Goal: Transaction & Acquisition: Book appointment/travel/reservation

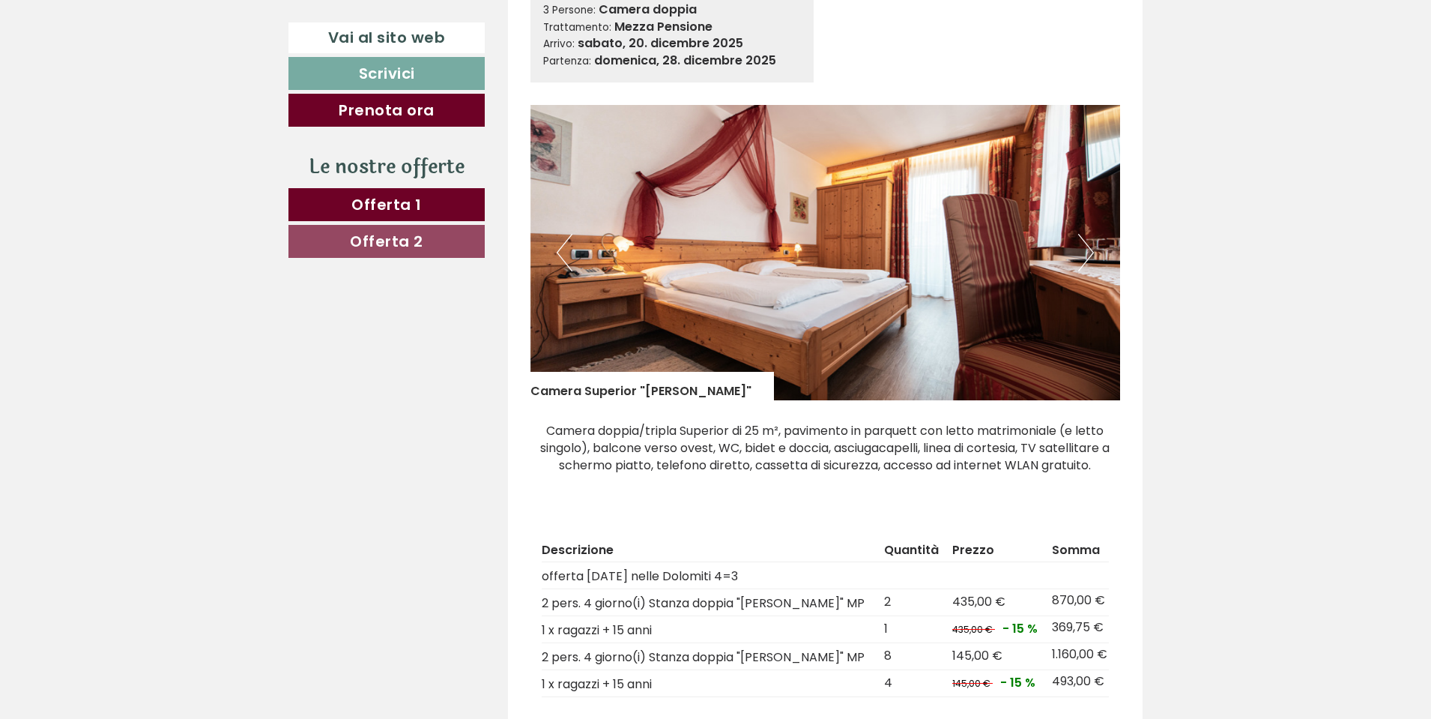
scroll to position [1124, 0]
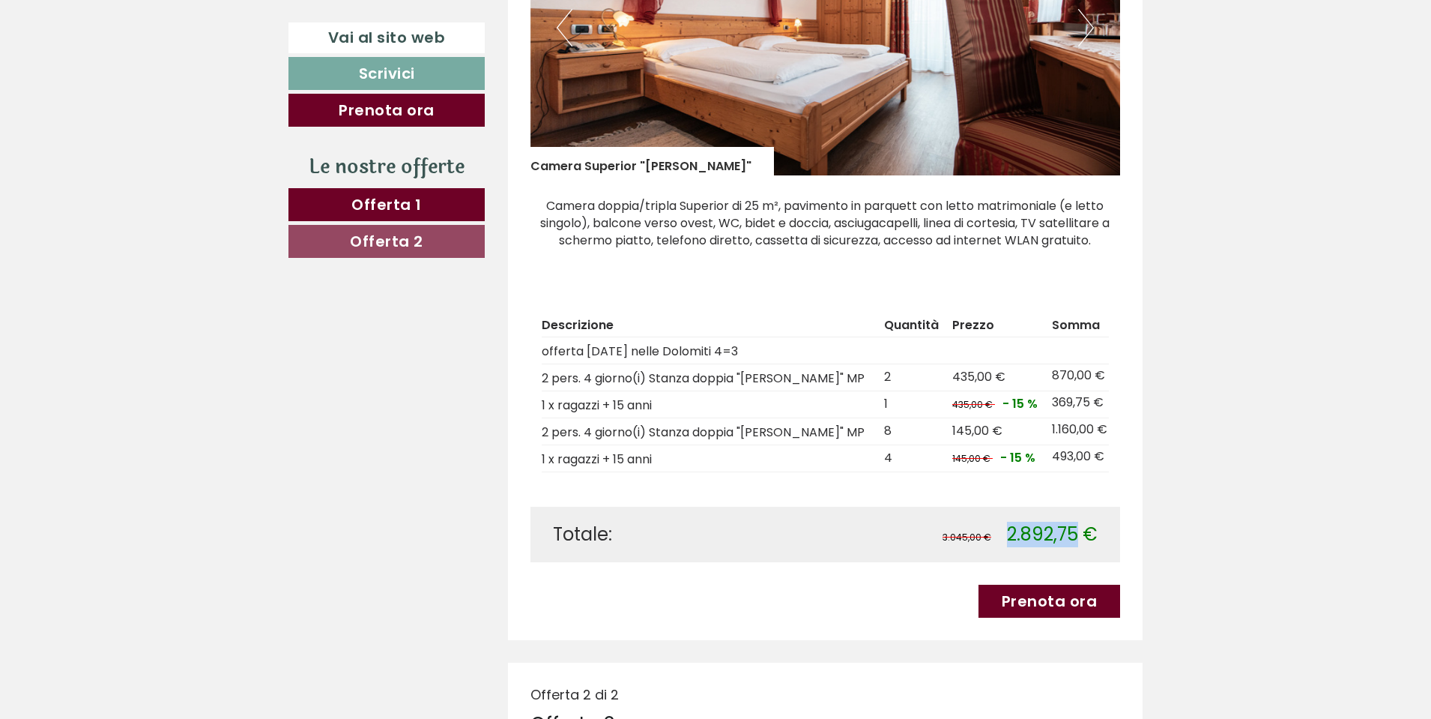
drag, startPoint x: 1006, startPoint y: 530, endPoint x: 1075, endPoint y: 528, distance: 68.2
click at [1075, 528] on span "2.892,75 €" at bounding box center [1052, 534] width 91 height 25
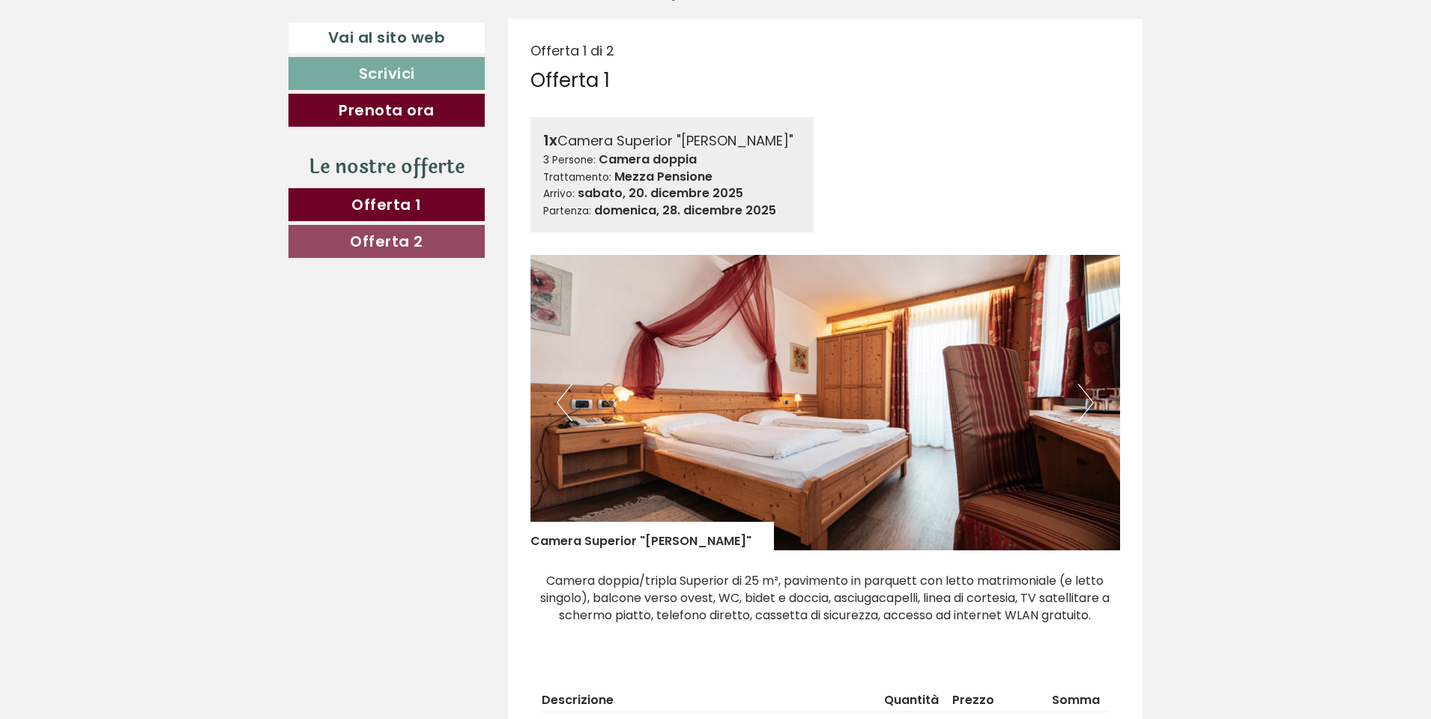
scroll to position [899, 0]
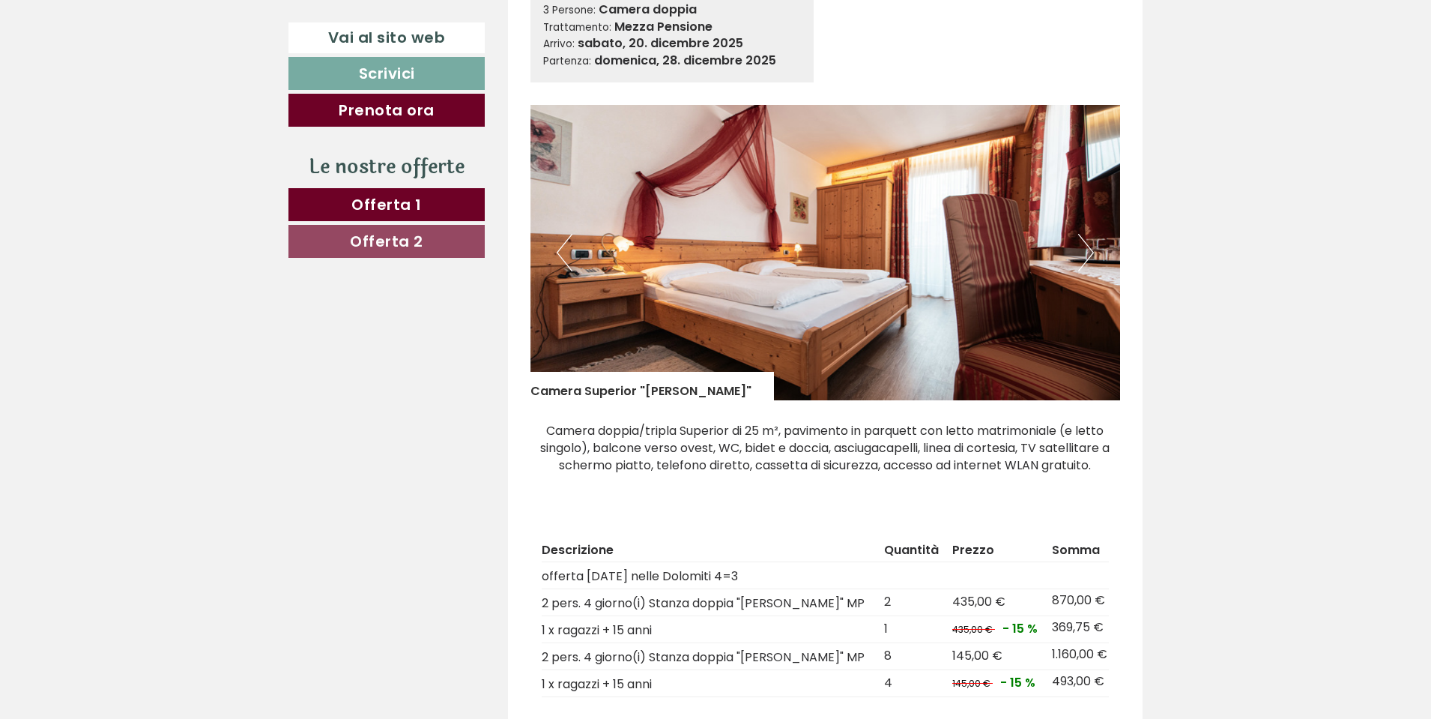
click at [893, 325] on img at bounding box center [826, 252] width 591 height 295
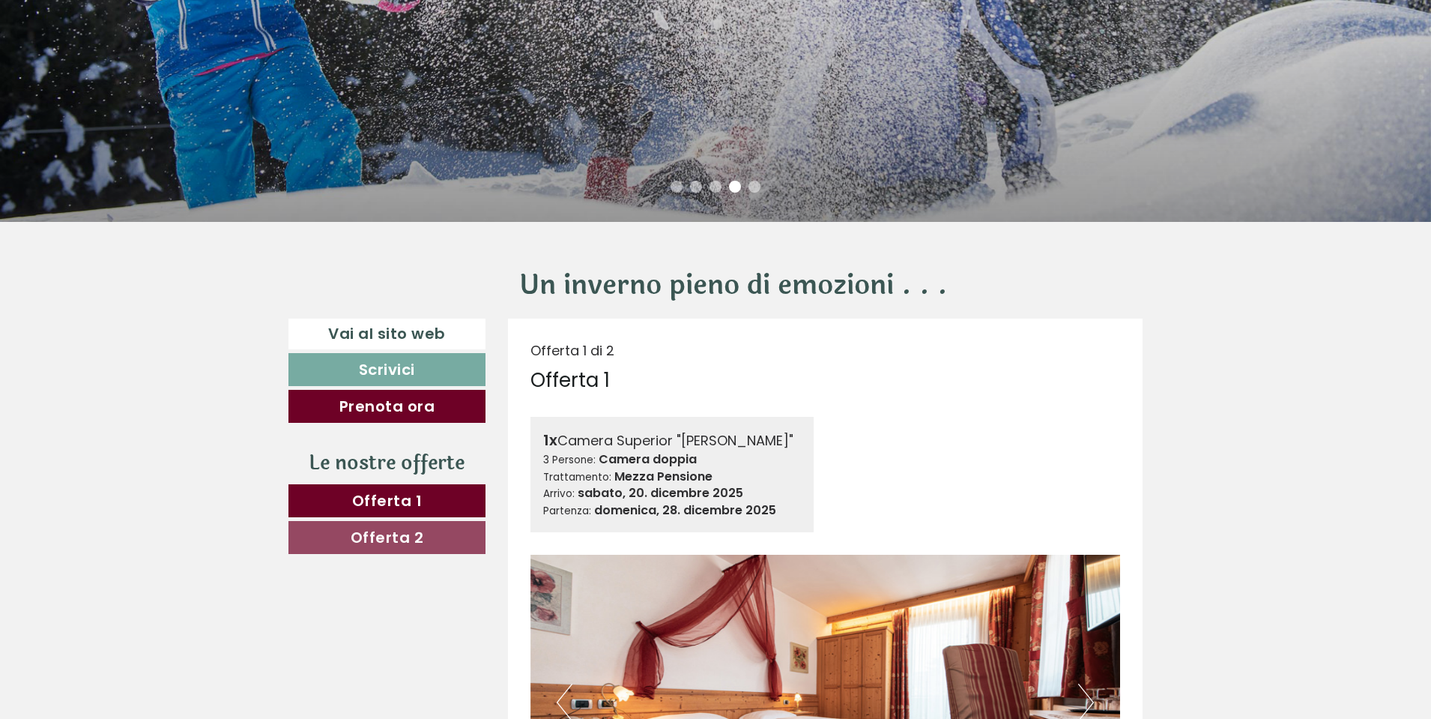
scroll to position [824, 0]
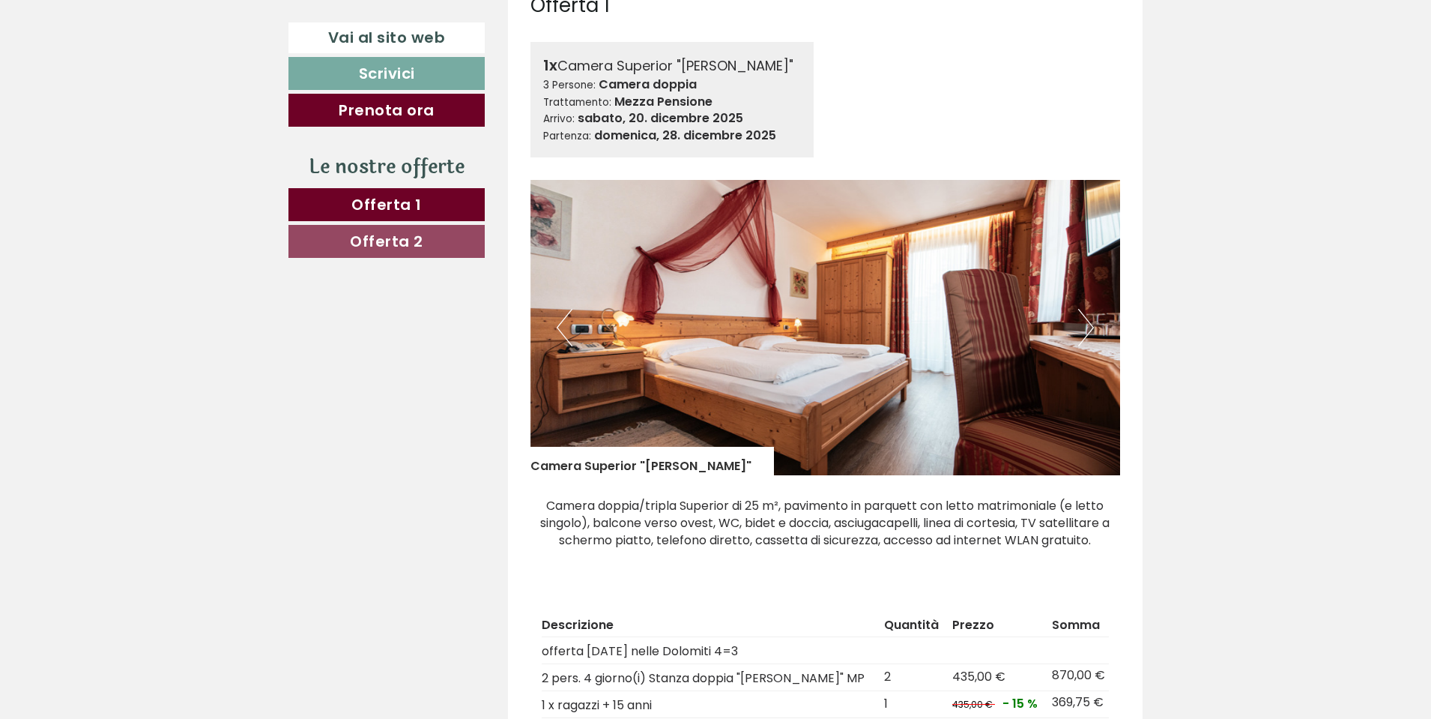
click at [1094, 335] on img at bounding box center [826, 327] width 591 height 295
drag, startPoint x: 1060, startPoint y: 326, endPoint x: 1123, endPoint y: 336, distance: 64.4
click at [1098, 330] on img at bounding box center [826, 327] width 591 height 295
click at [1086, 327] on button "Next" at bounding box center [1086, 327] width 16 height 37
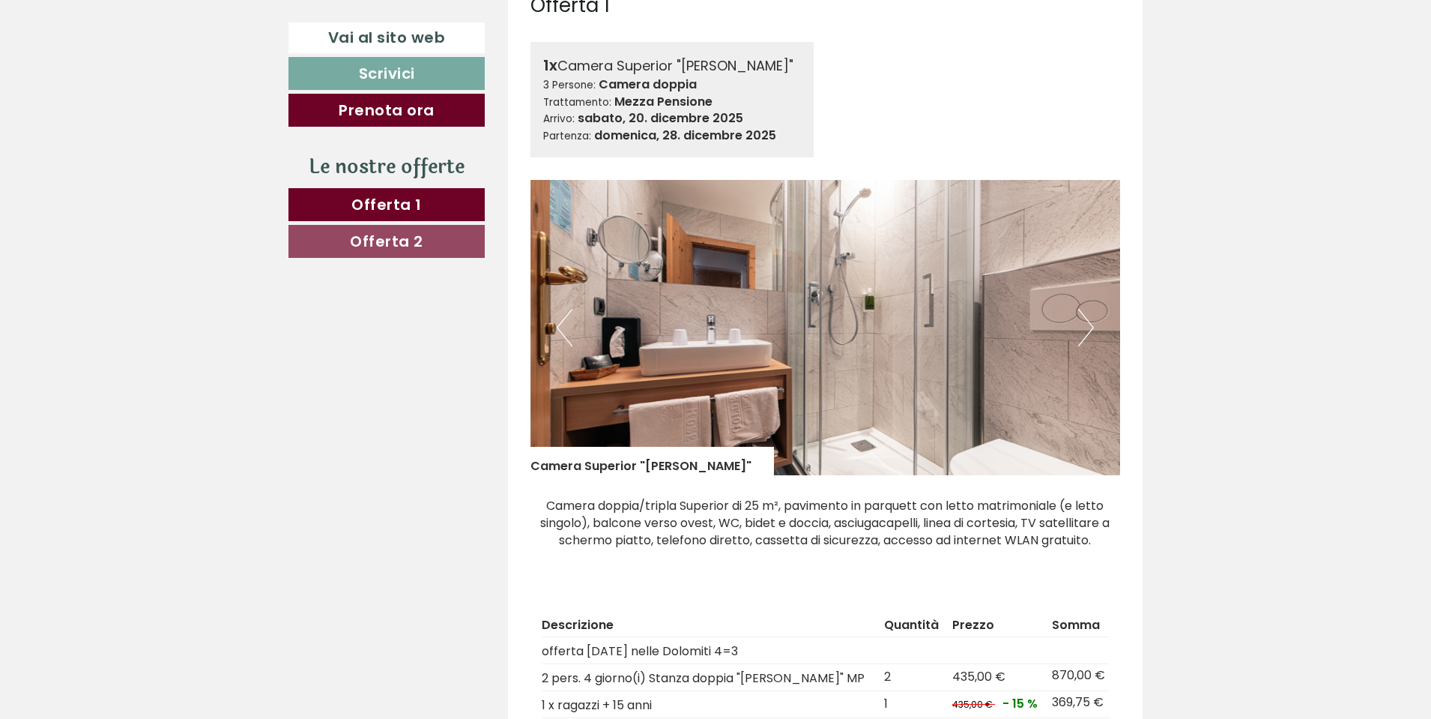
click at [1086, 327] on button "Next" at bounding box center [1086, 327] width 16 height 37
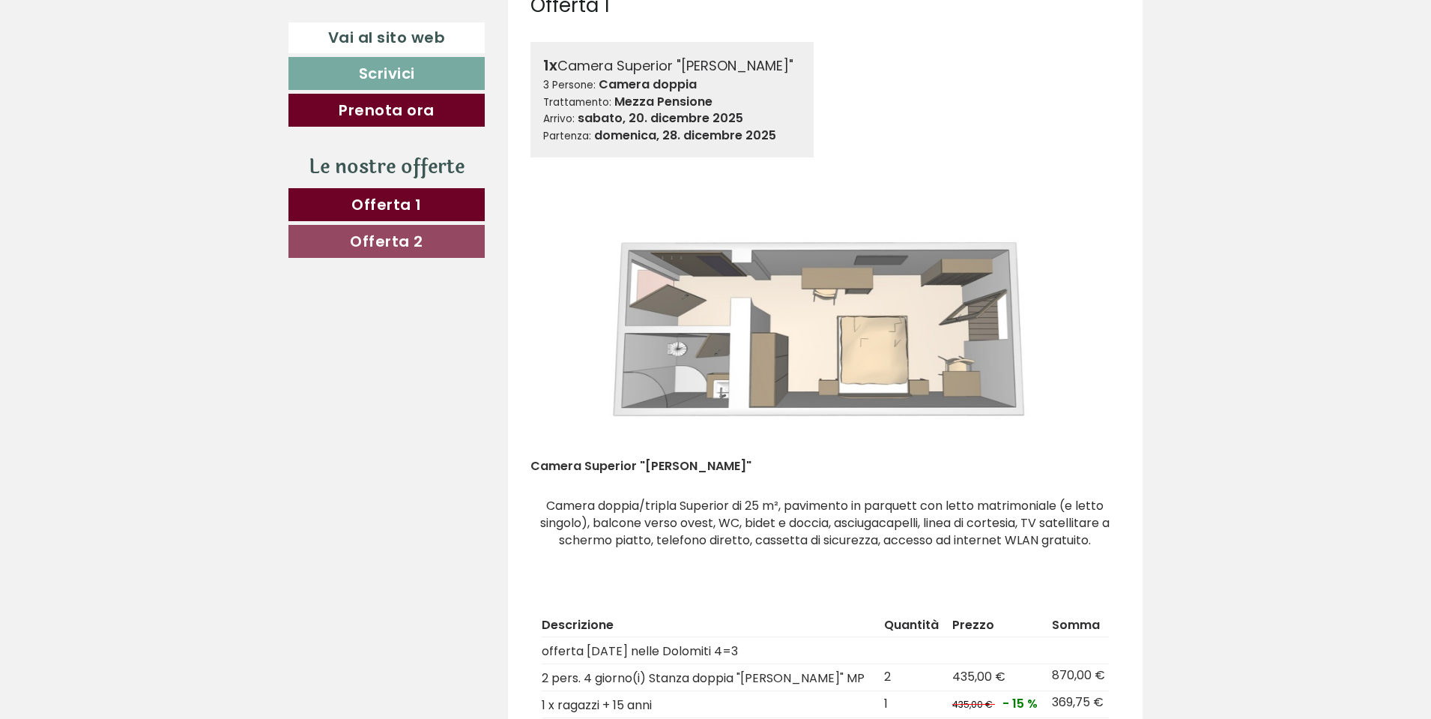
click at [569, 322] on button "Previous" at bounding box center [565, 327] width 16 height 37
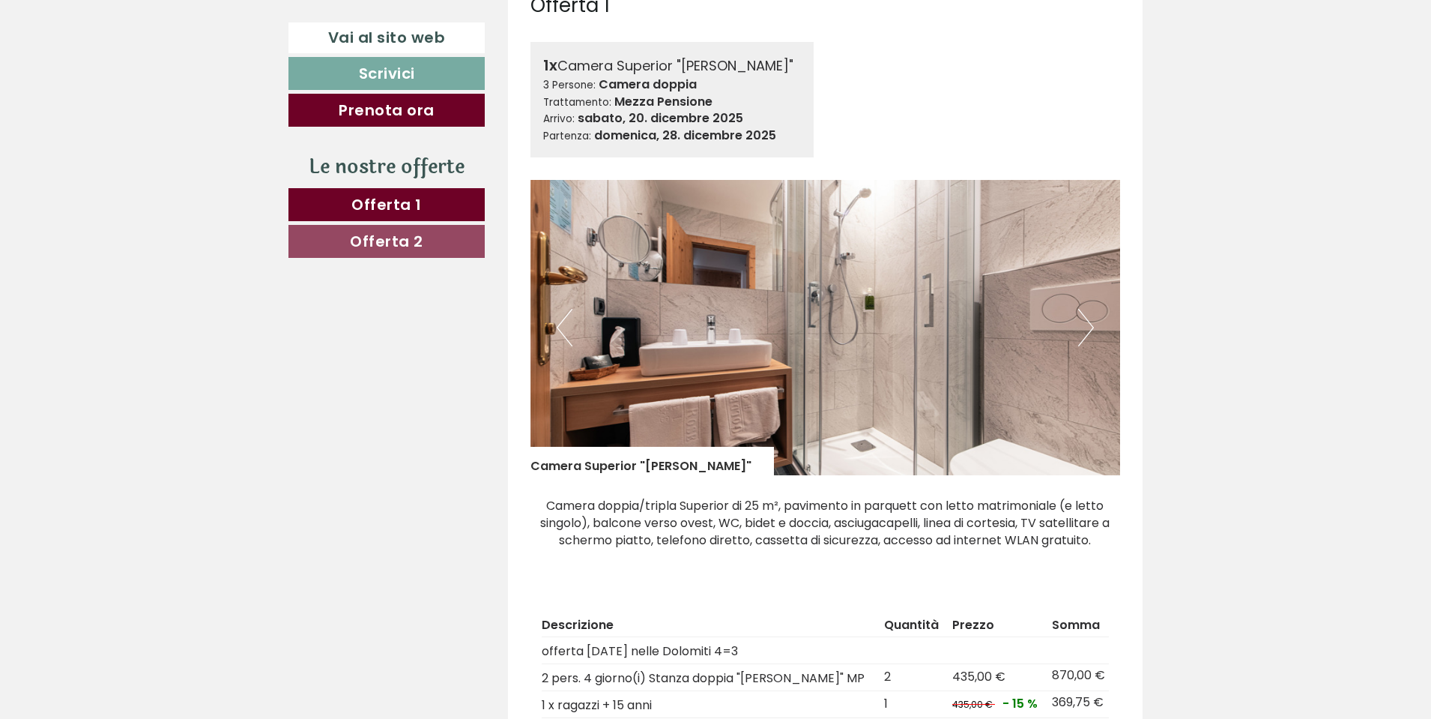
click at [569, 322] on button "Previous" at bounding box center [565, 327] width 16 height 37
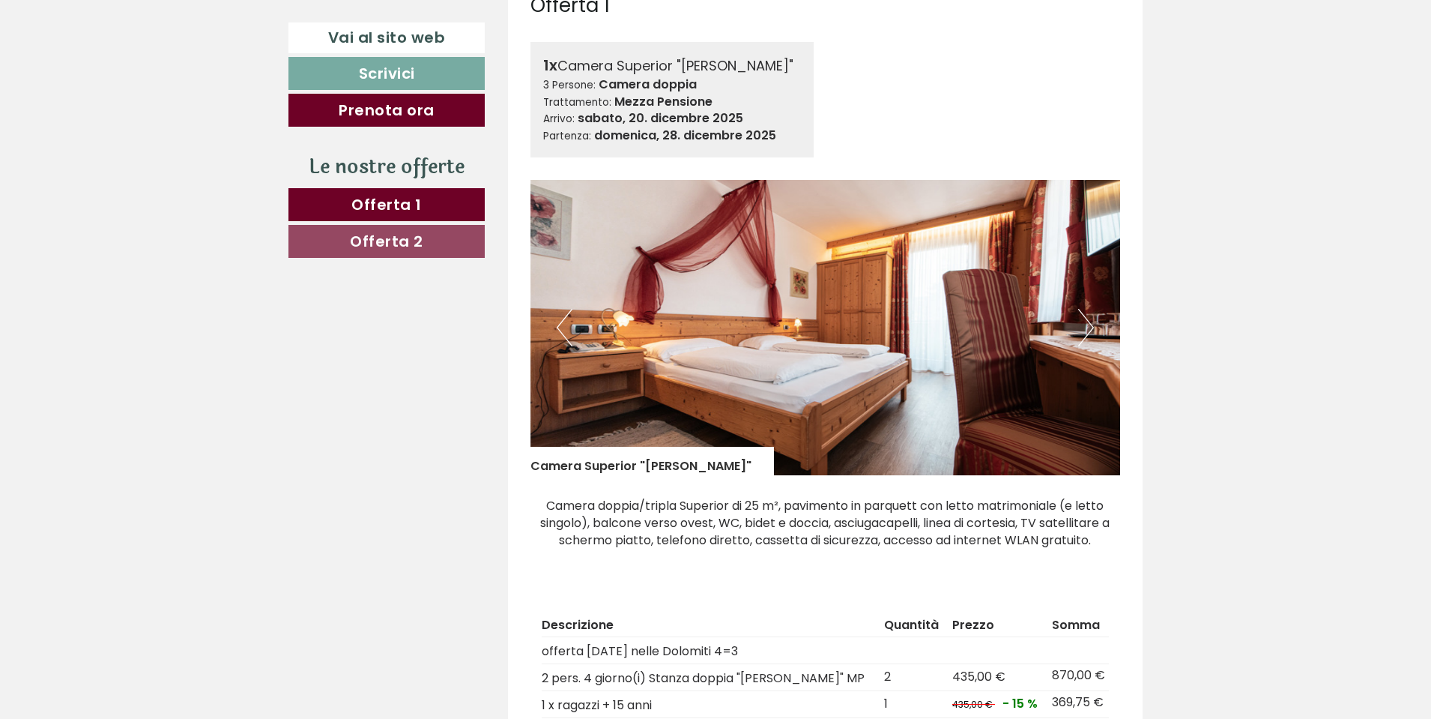
click at [569, 322] on button "Previous" at bounding box center [565, 327] width 16 height 37
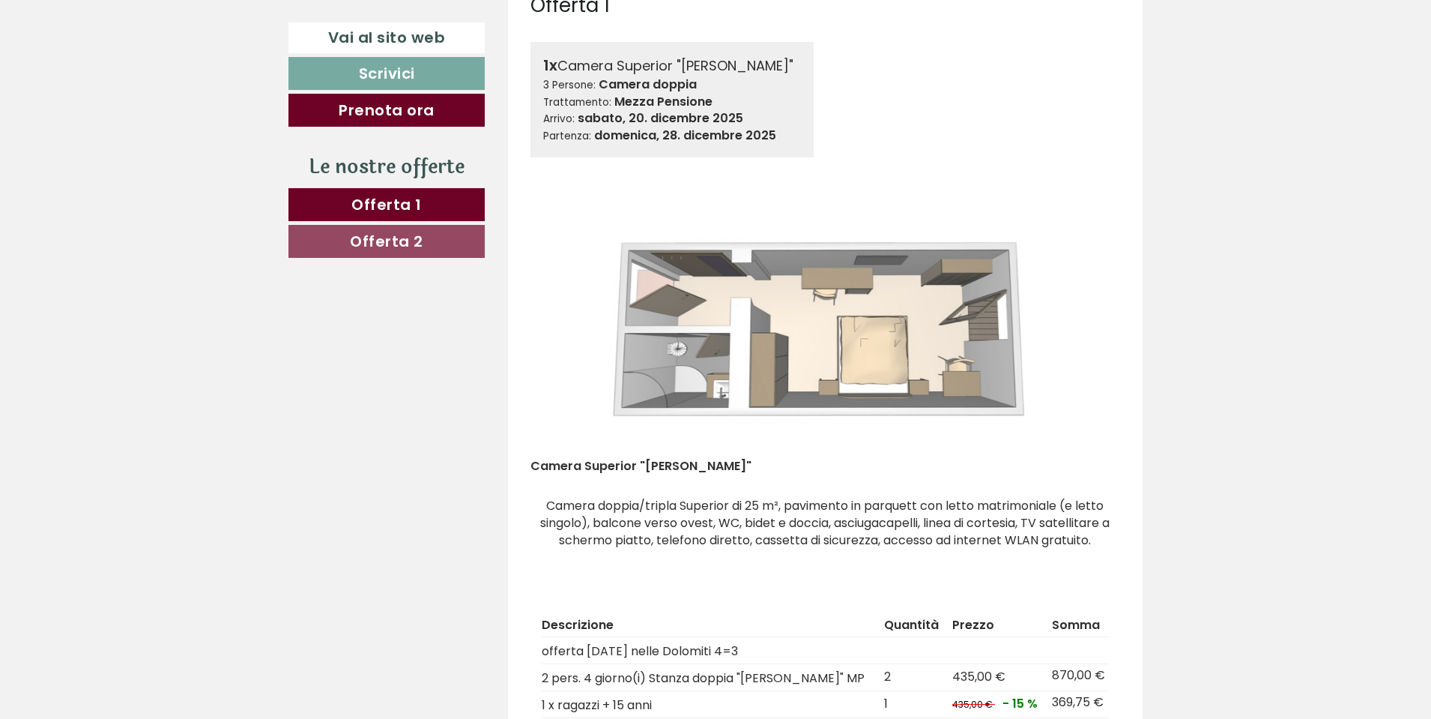
click at [569, 322] on button "Previous" at bounding box center [565, 327] width 16 height 37
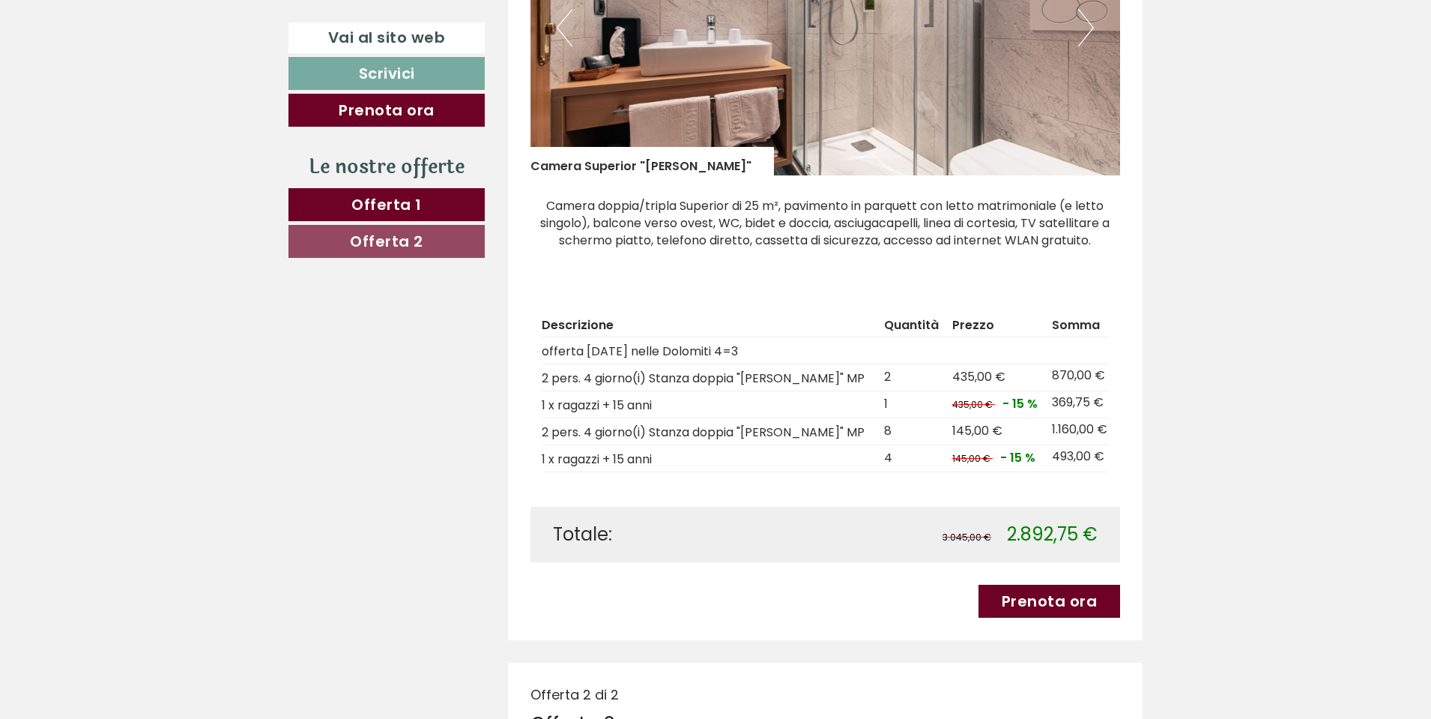
scroll to position [899, 0]
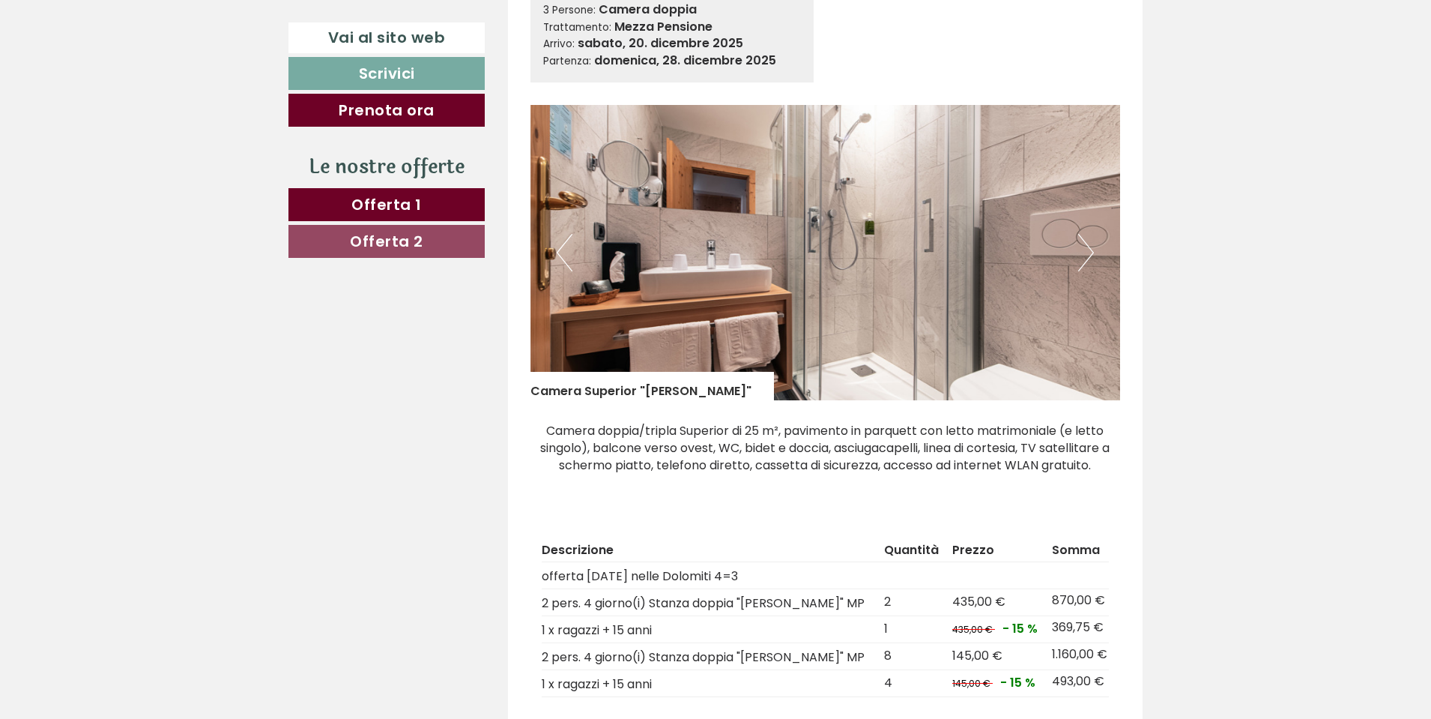
click at [564, 256] on button "Previous" at bounding box center [565, 252] width 16 height 37
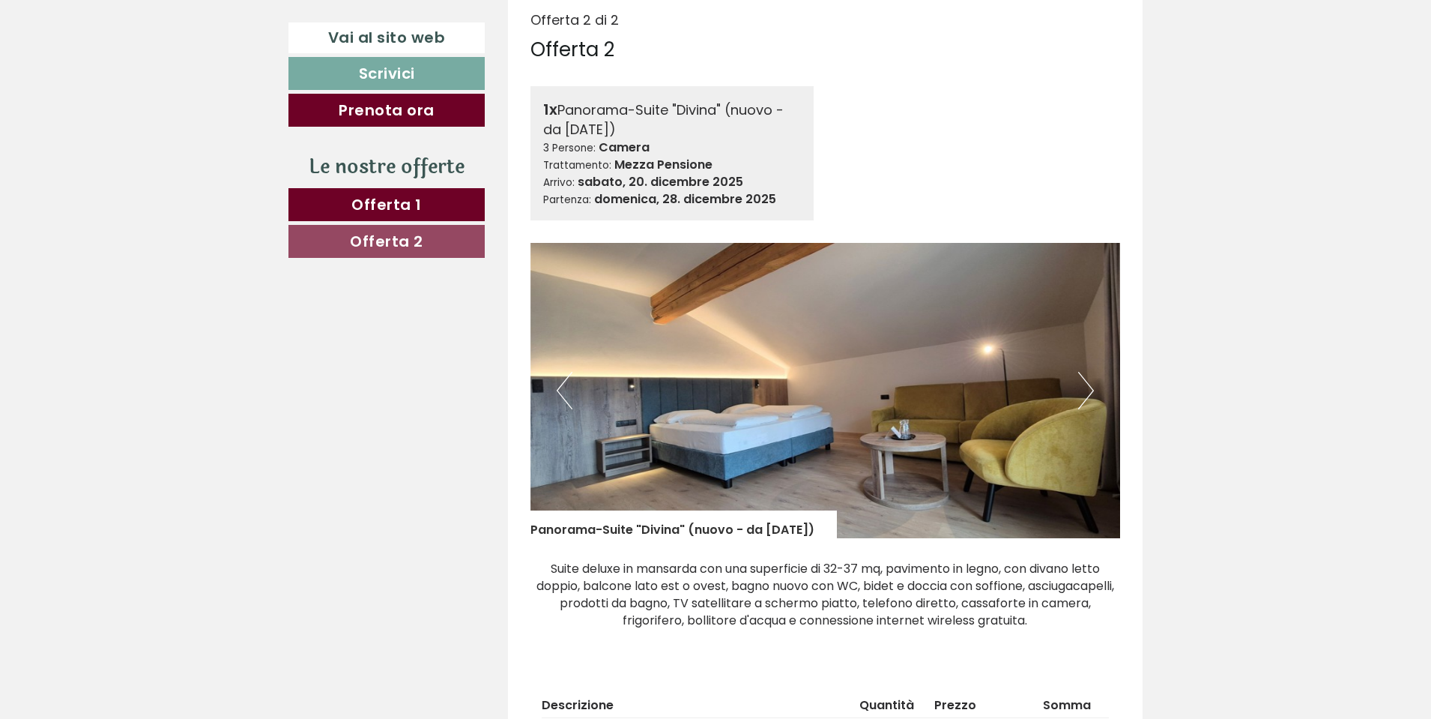
scroll to position [1874, 0]
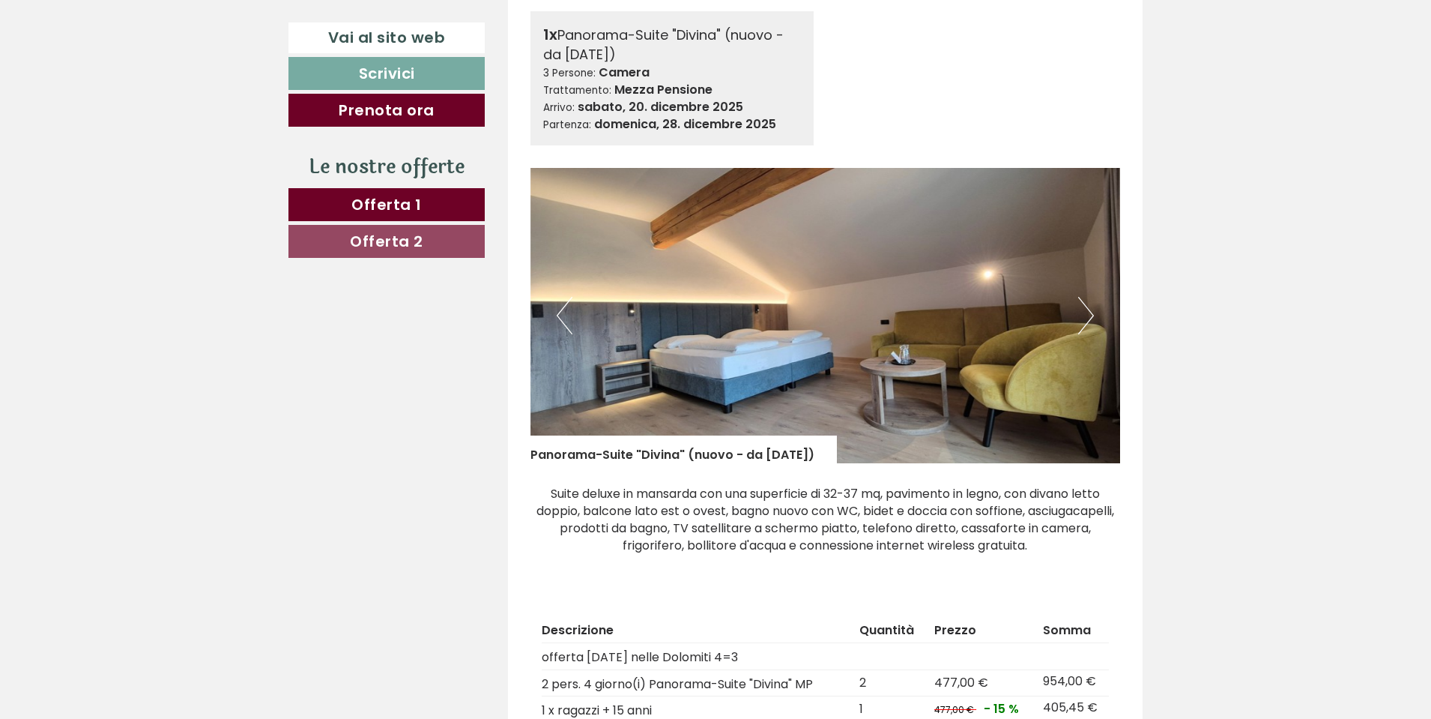
click at [1087, 314] on button "Next" at bounding box center [1086, 315] width 16 height 37
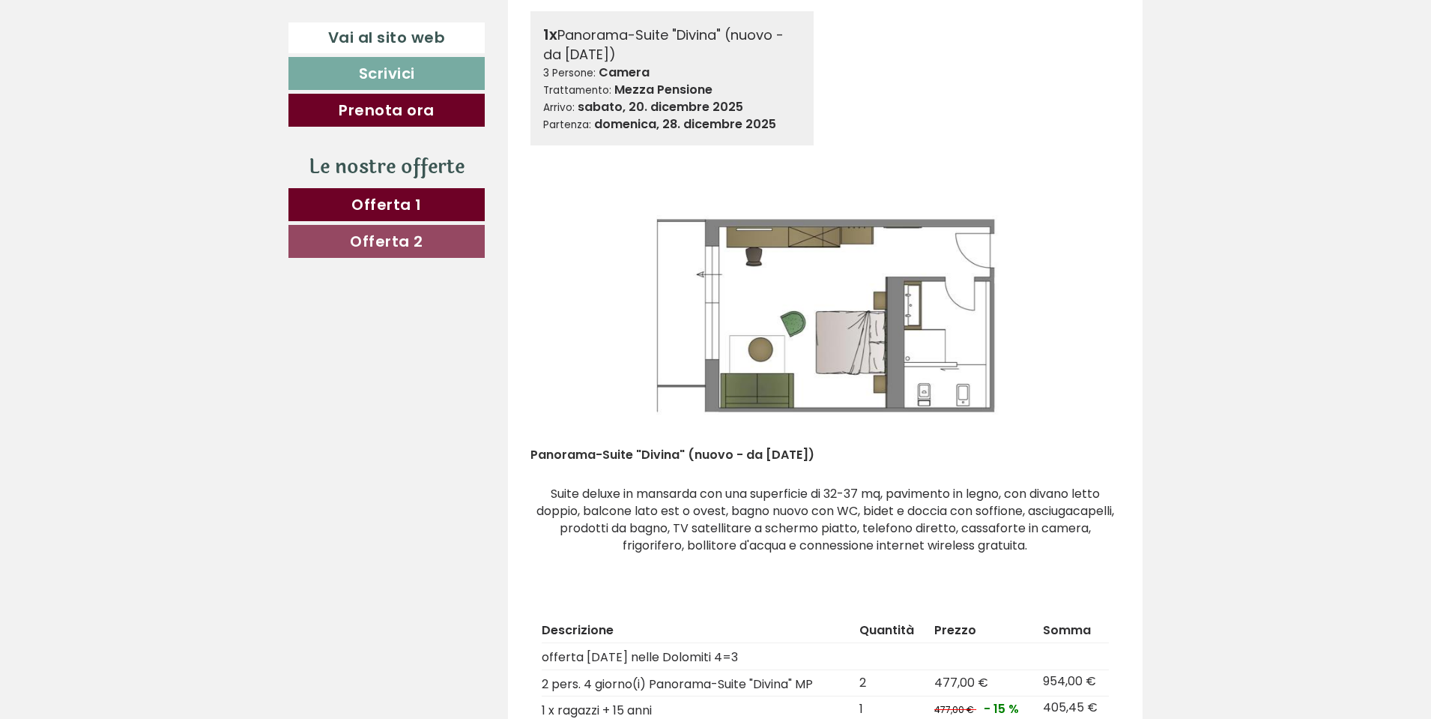
click at [783, 240] on img at bounding box center [826, 315] width 591 height 295
click at [825, 316] on img at bounding box center [826, 315] width 591 height 295
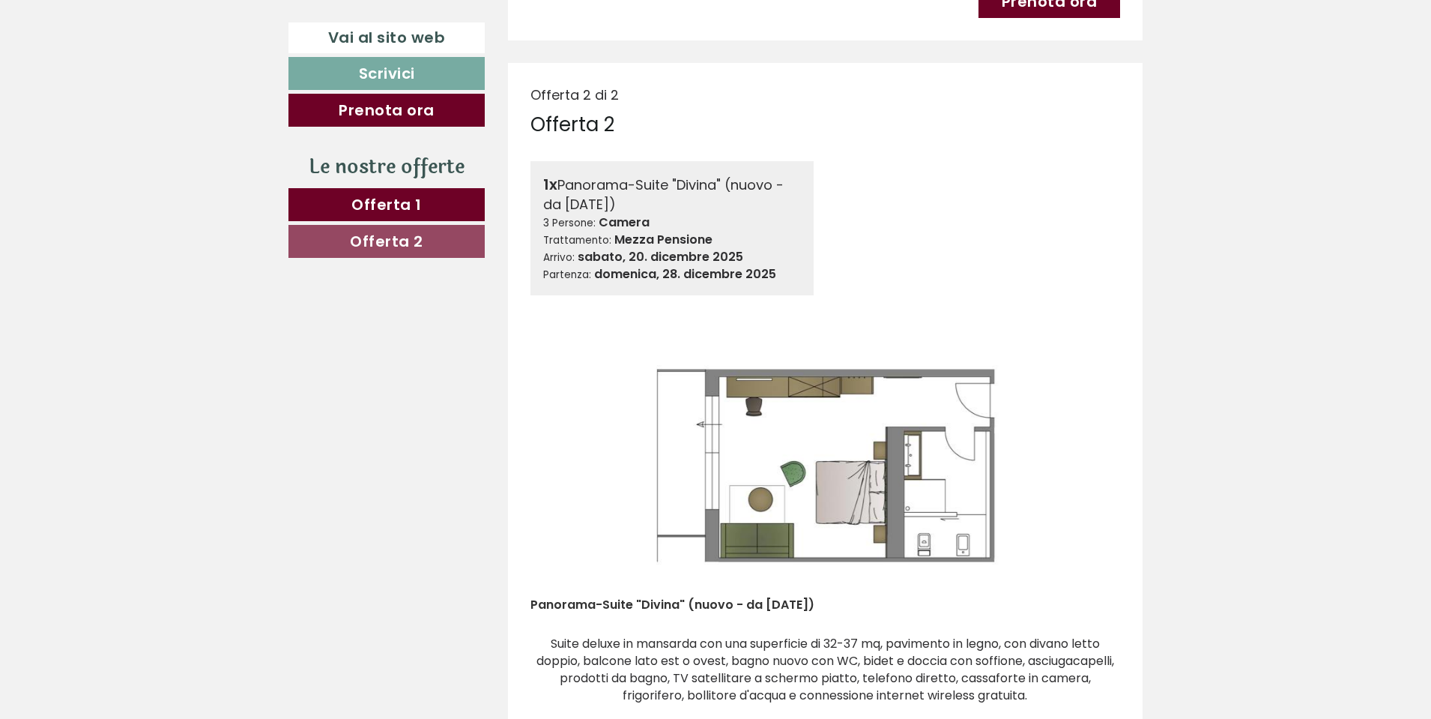
scroll to position [1799, 0]
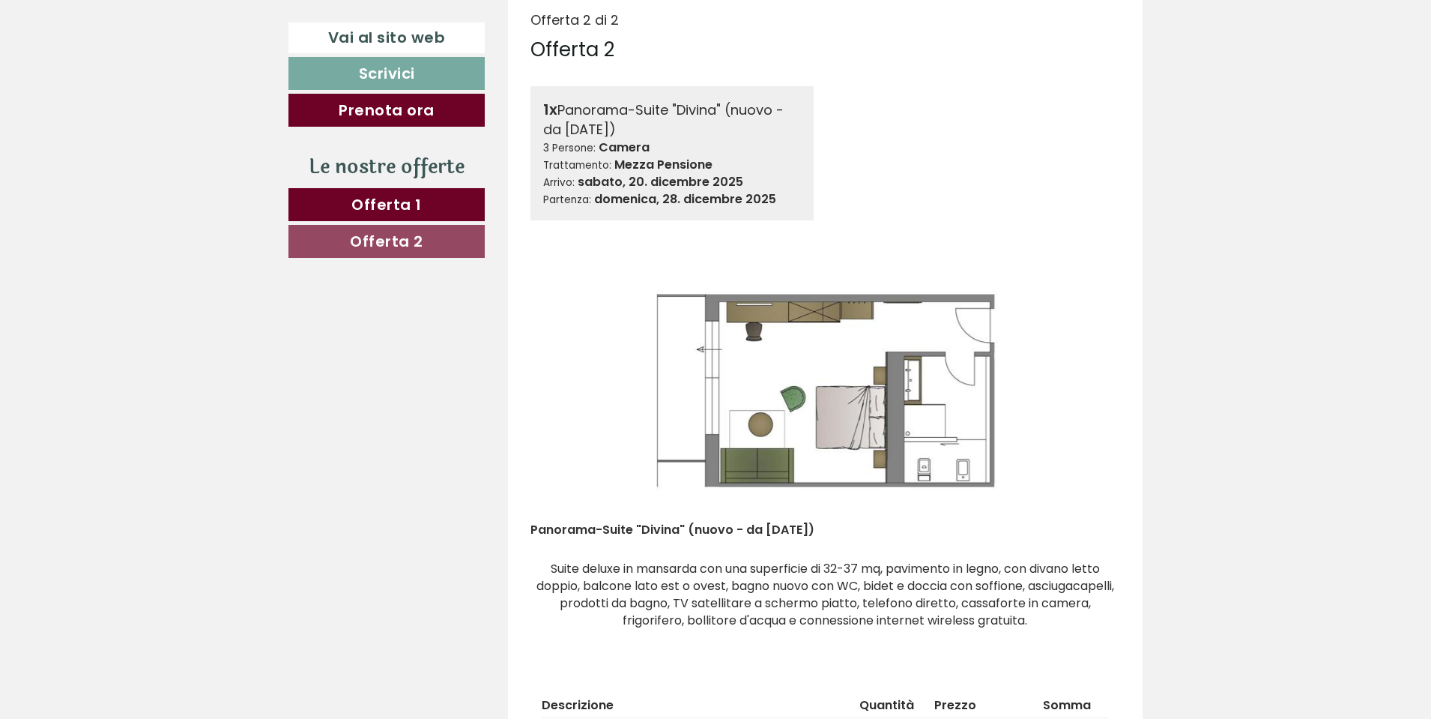
click at [1087, 397] on button "Next" at bounding box center [1086, 390] width 16 height 37
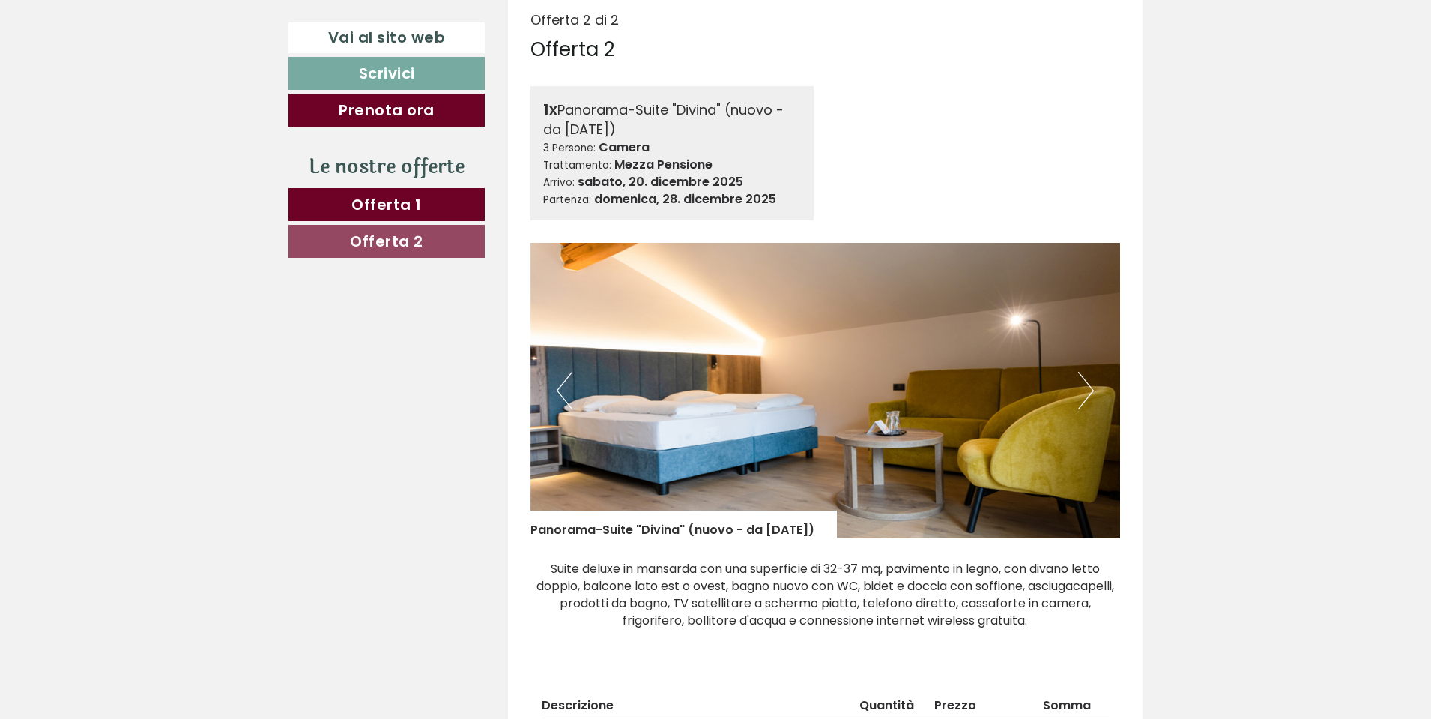
click at [1087, 397] on button "Next" at bounding box center [1086, 390] width 16 height 37
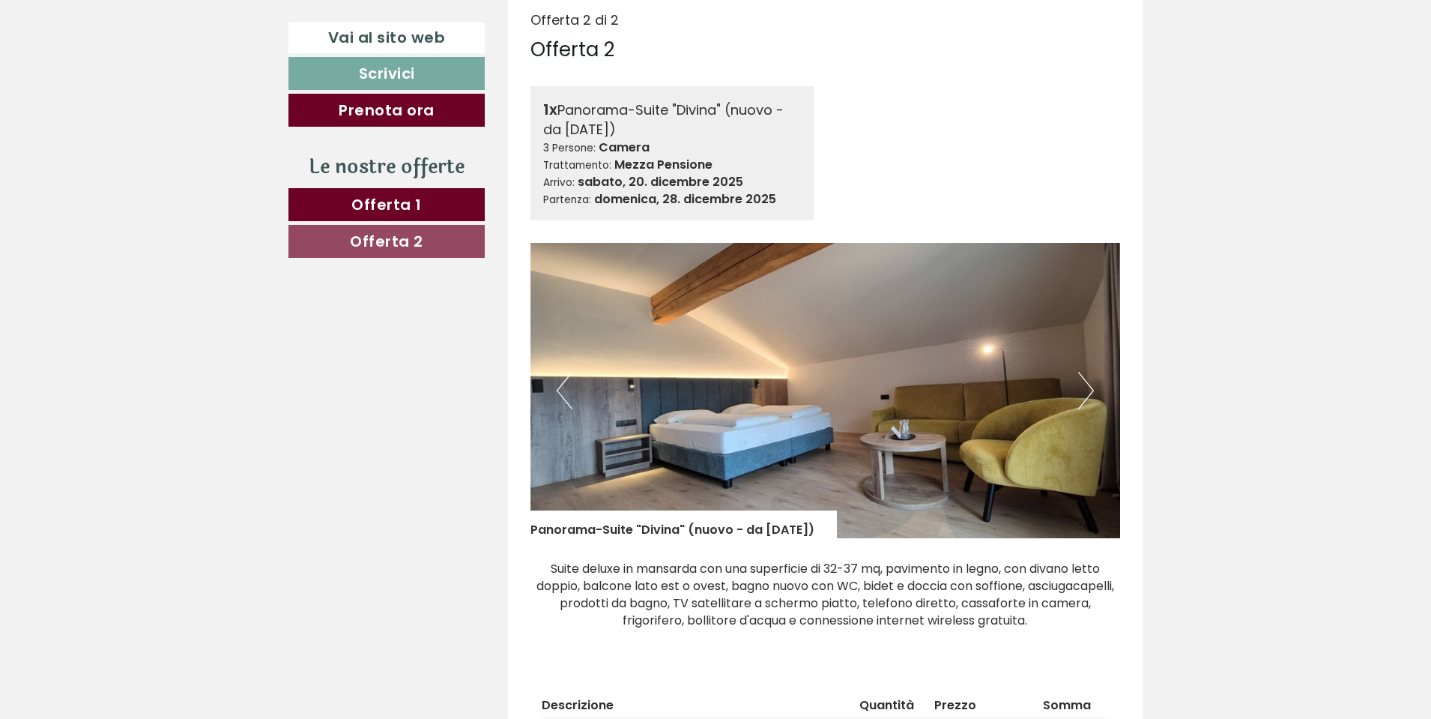
click at [1087, 397] on button "Next" at bounding box center [1086, 390] width 16 height 37
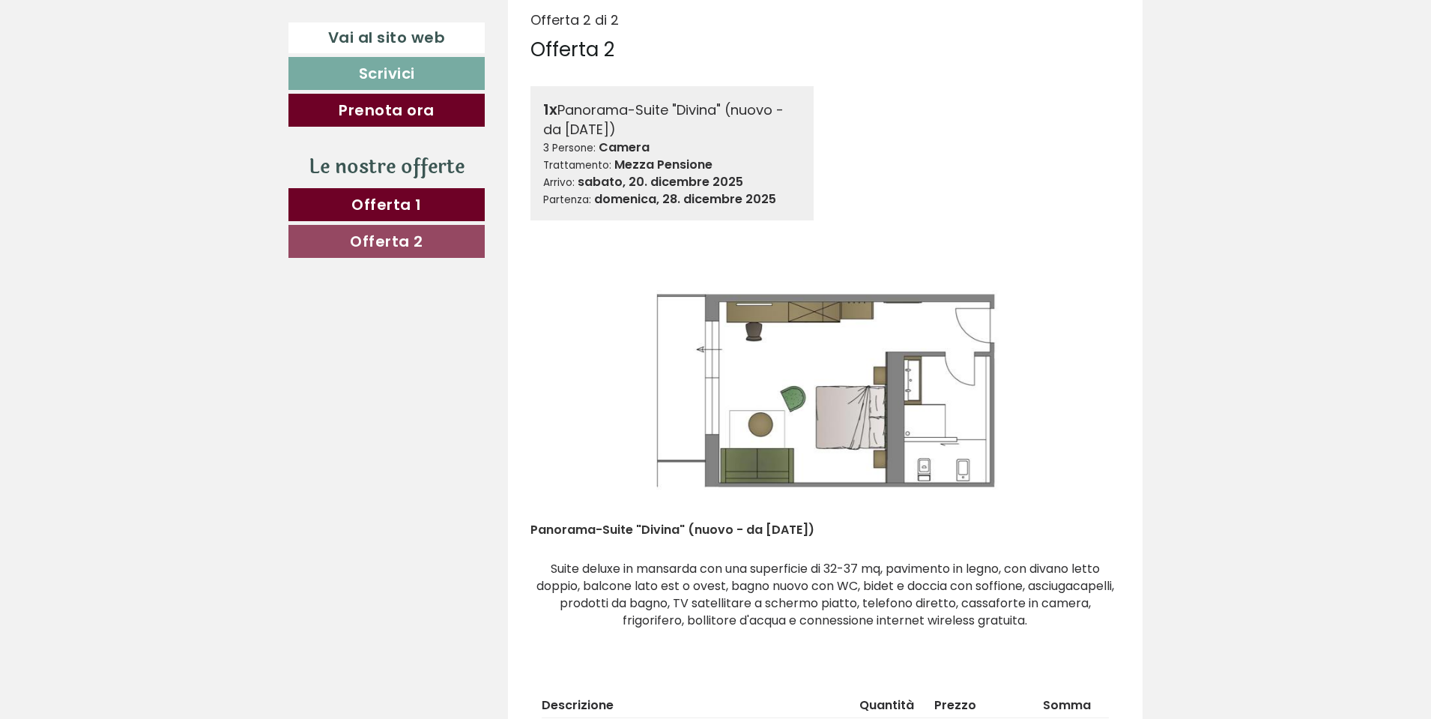
click at [1087, 398] on button "Next" at bounding box center [1086, 390] width 16 height 37
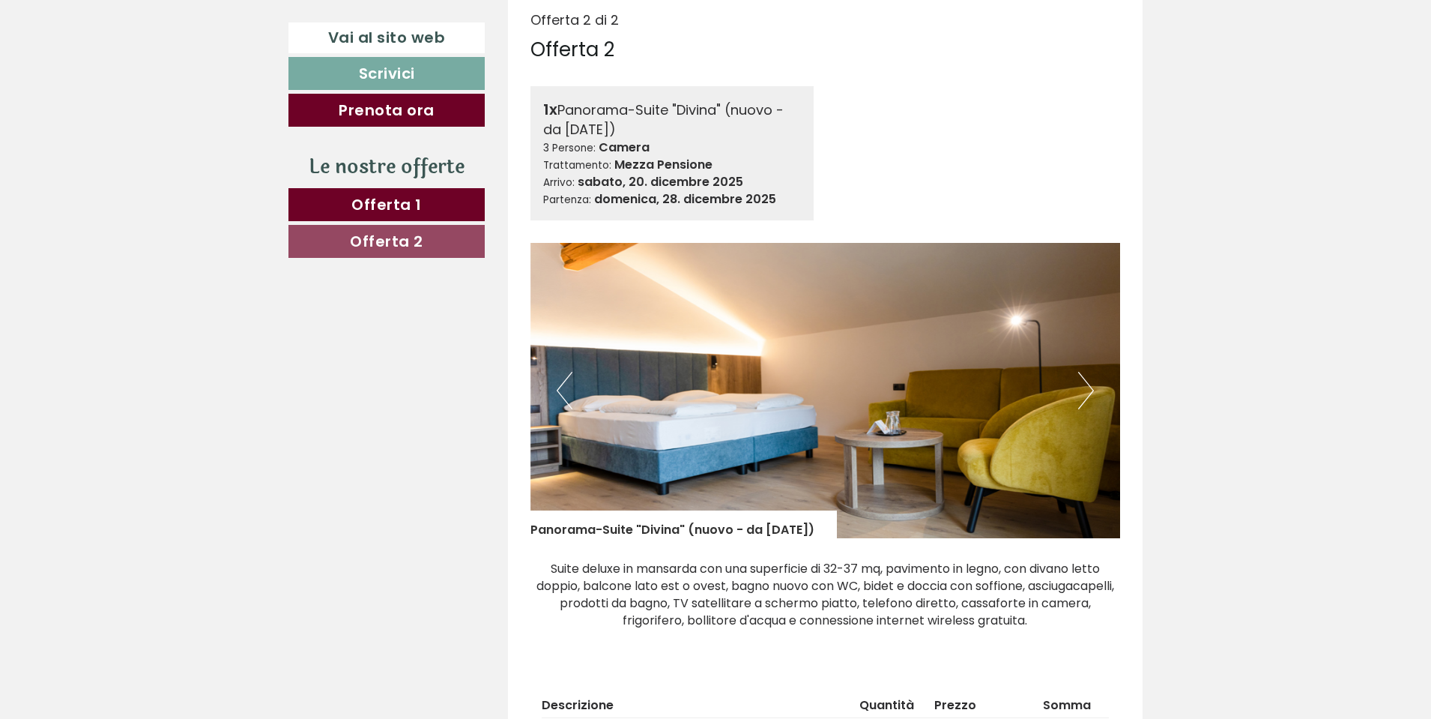
click at [1087, 398] on button "Next" at bounding box center [1086, 390] width 16 height 37
click at [1087, 399] on button "Next" at bounding box center [1086, 390] width 16 height 37
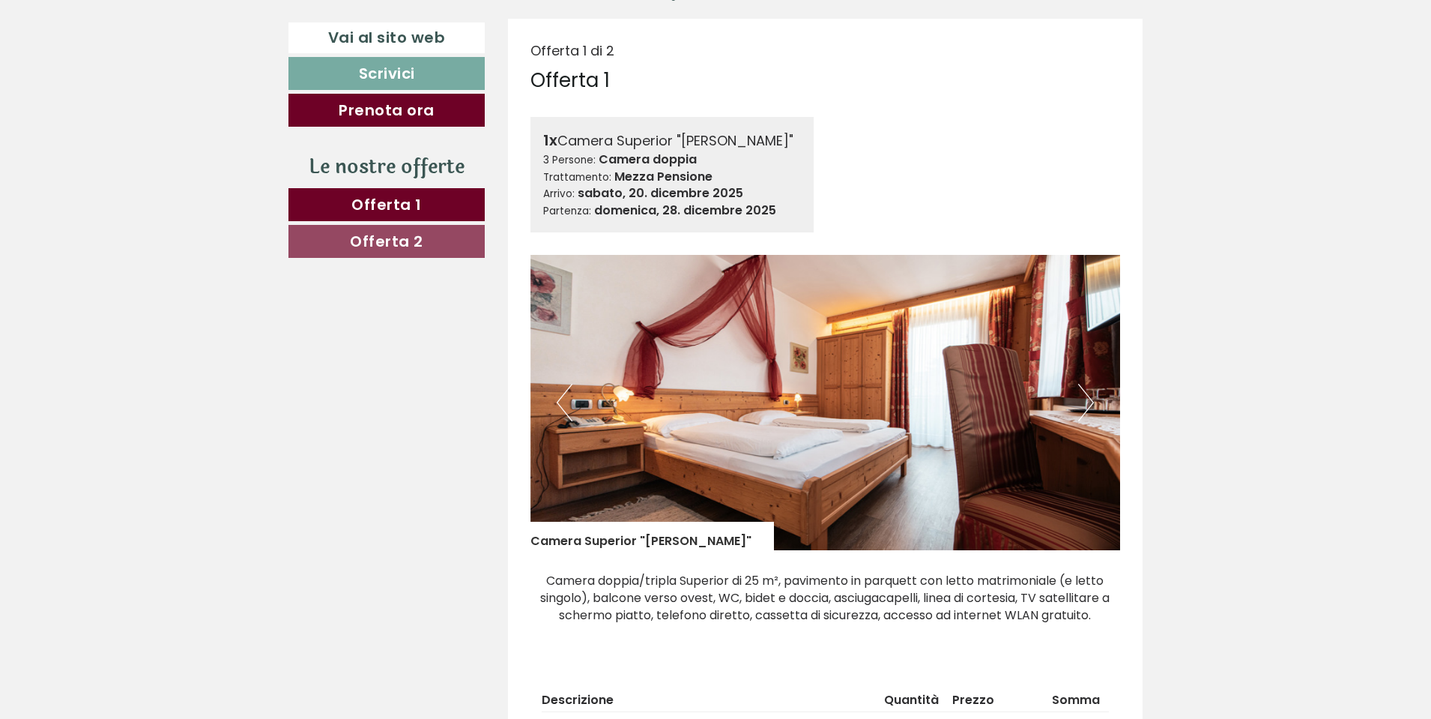
scroll to position [824, 0]
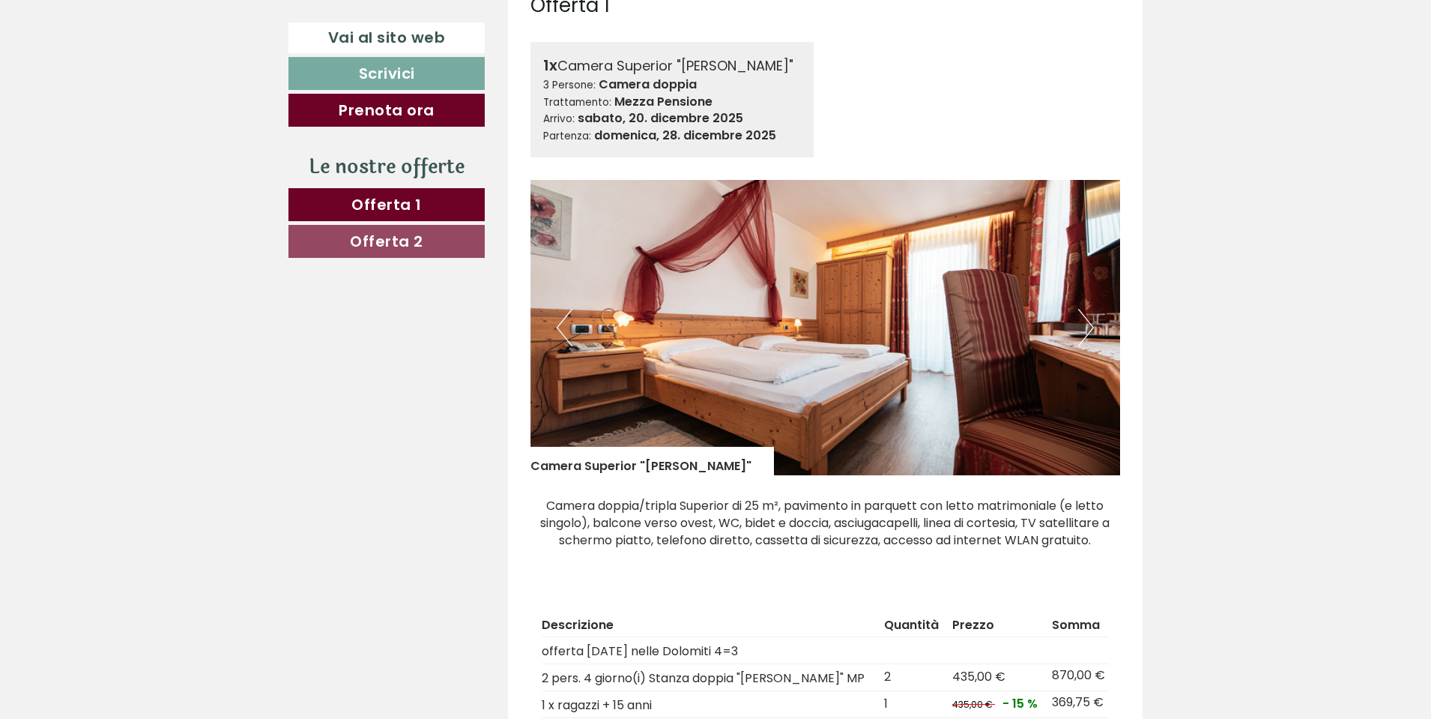
click at [806, 330] on img at bounding box center [826, 327] width 591 height 295
click at [1078, 328] on button "Next" at bounding box center [1086, 327] width 16 height 37
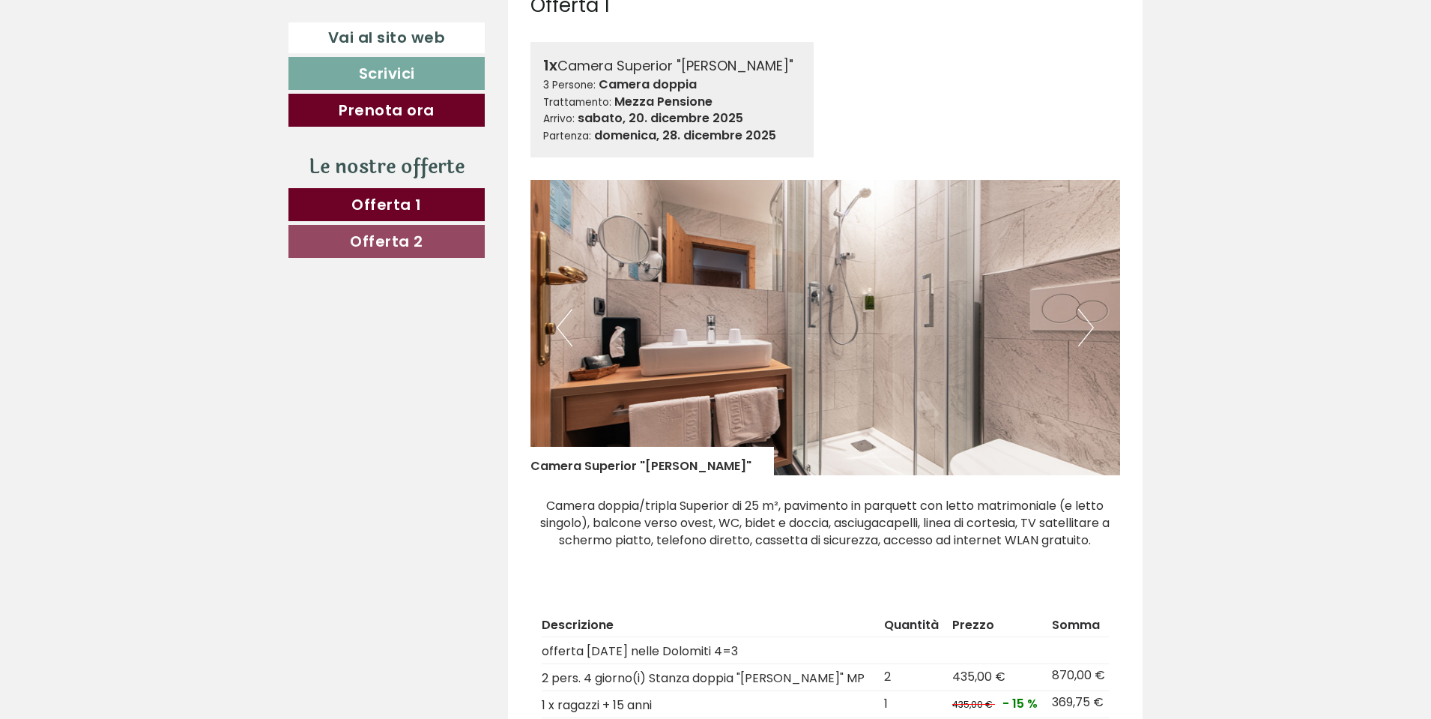
click at [1079, 338] on button "Next" at bounding box center [1086, 327] width 16 height 37
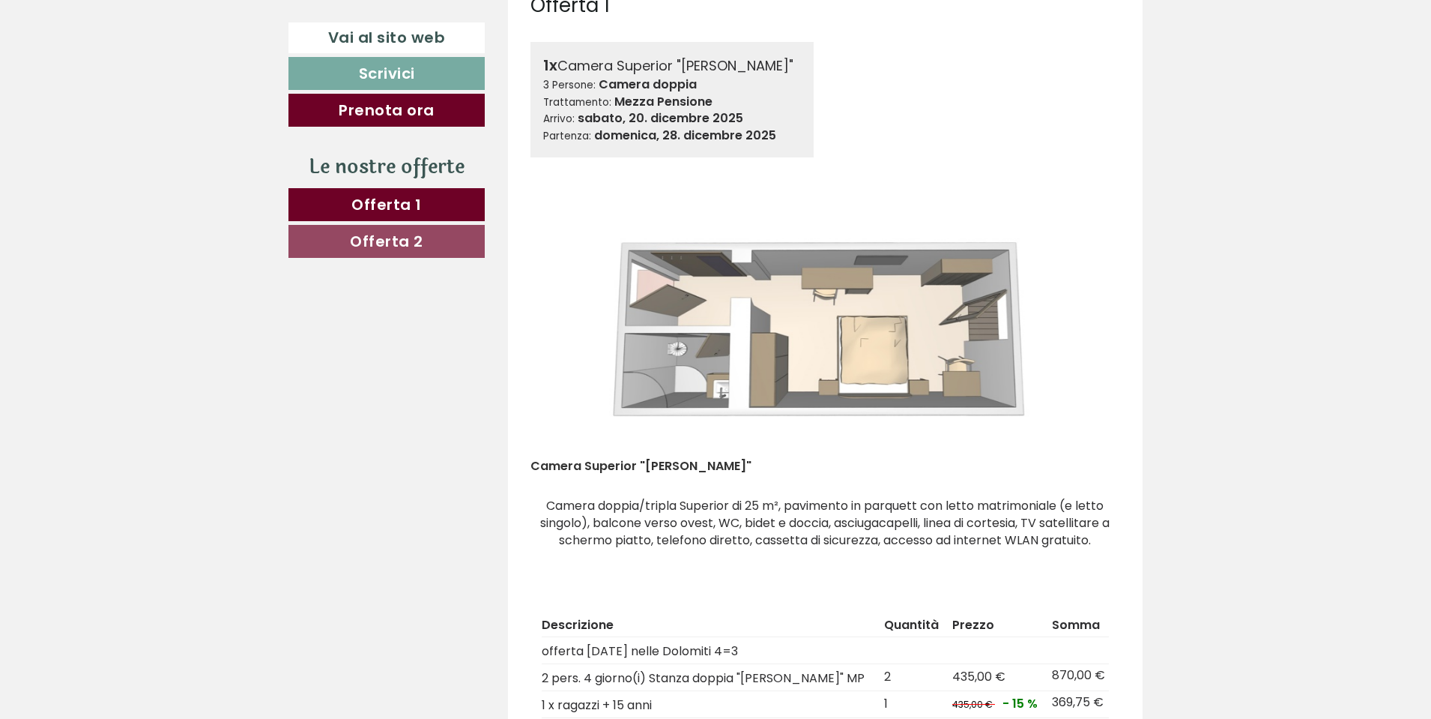
click at [1081, 238] on img at bounding box center [826, 327] width 591 height 295
click at [1093, 289] on img at bounding box center [826, 327] width 591 height 295
click at [1103, 237] on img at bounding box center [826, 327] width 591 height 295
click at [534, 274] on img at bounding box center [826, 327] width 591 height 295
click at [1106, 295] on img at bounding box center [826, 327] width 591 height 295
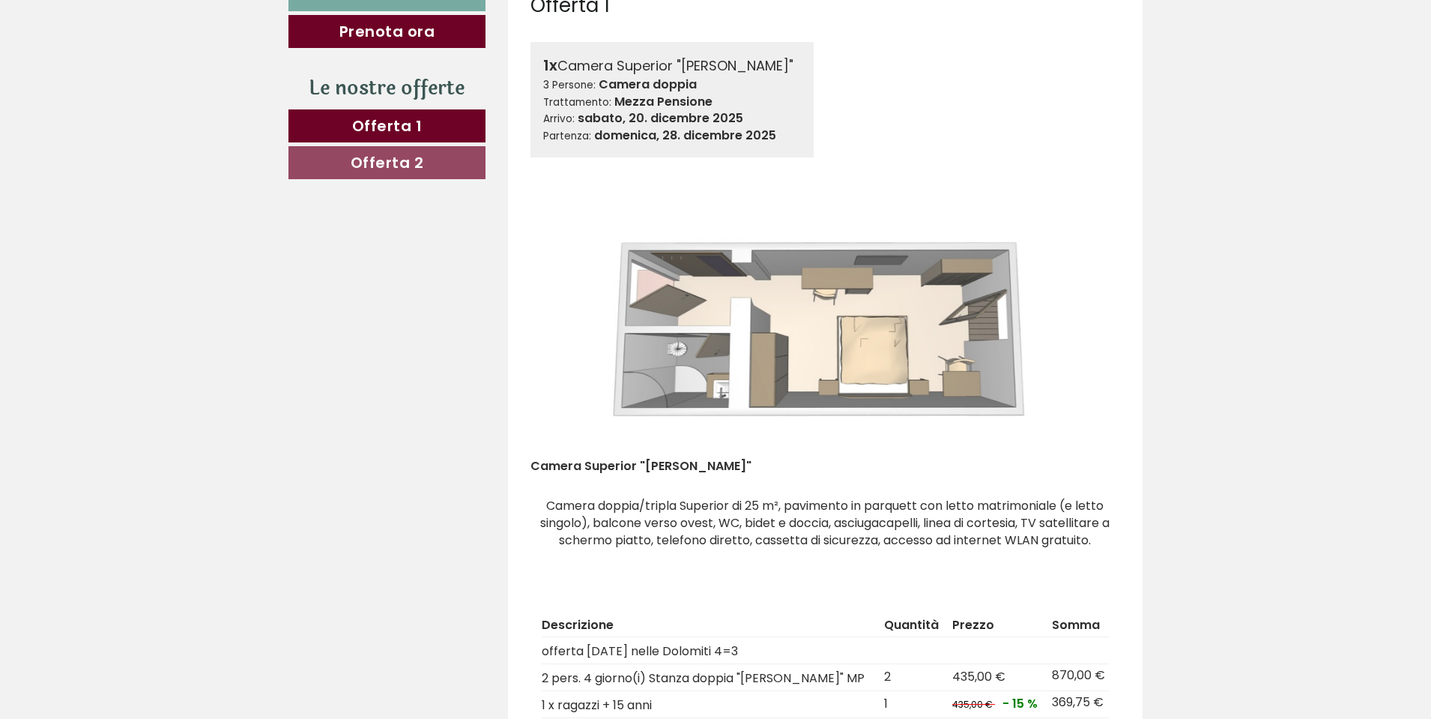
scroll to position [674, 0]
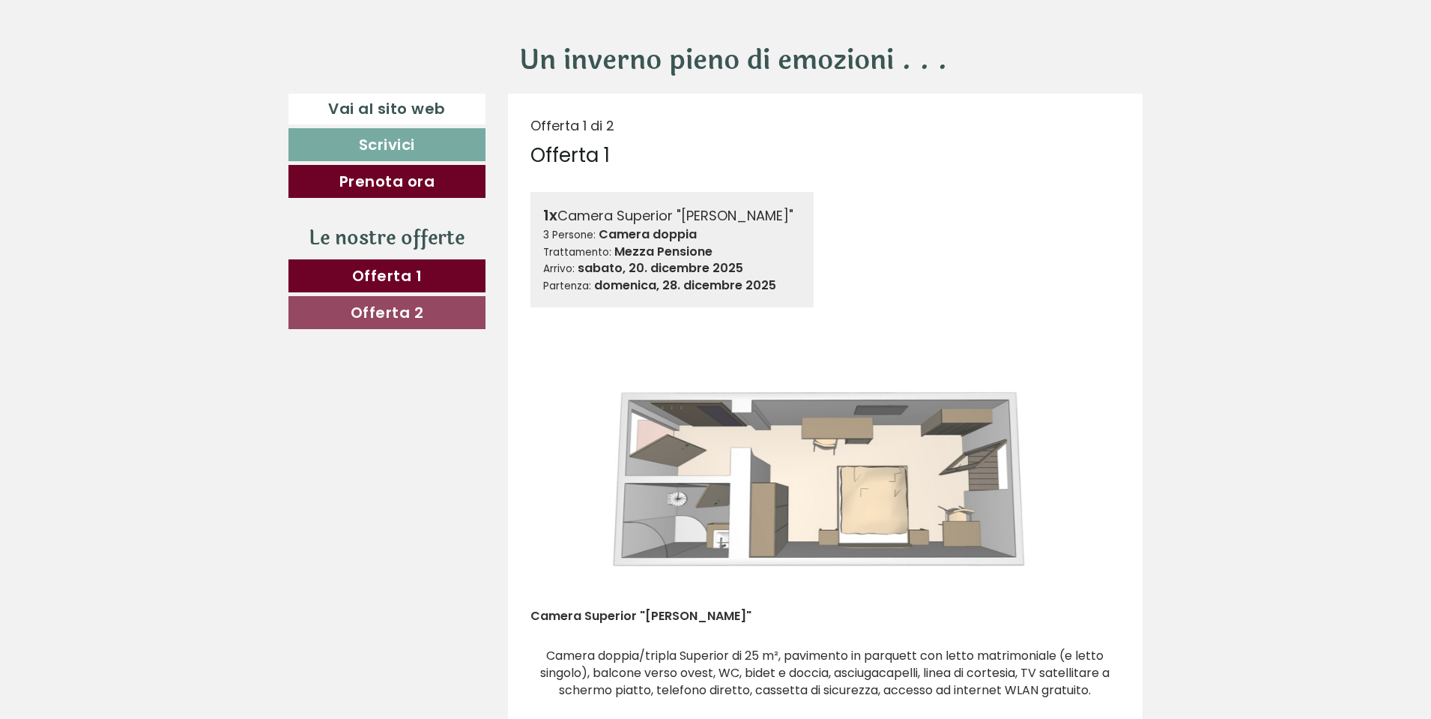
click at [1074, 427] on img at bounding box center [826, 477] width 591 height 295
click at [1098, 410] on img at bounding box center [826, 477] width 591 height 295
click at [1109, 431] on img at bounding box center [826, 477] width 591 height 295
click at [1128, 438] on div "Offerta 1 di 2 Offerta 1 1x Camera Superior "[PERSON_NAME]" 3 Persone: Camera d…" at bounding box center [826, 592] width 636 height 996
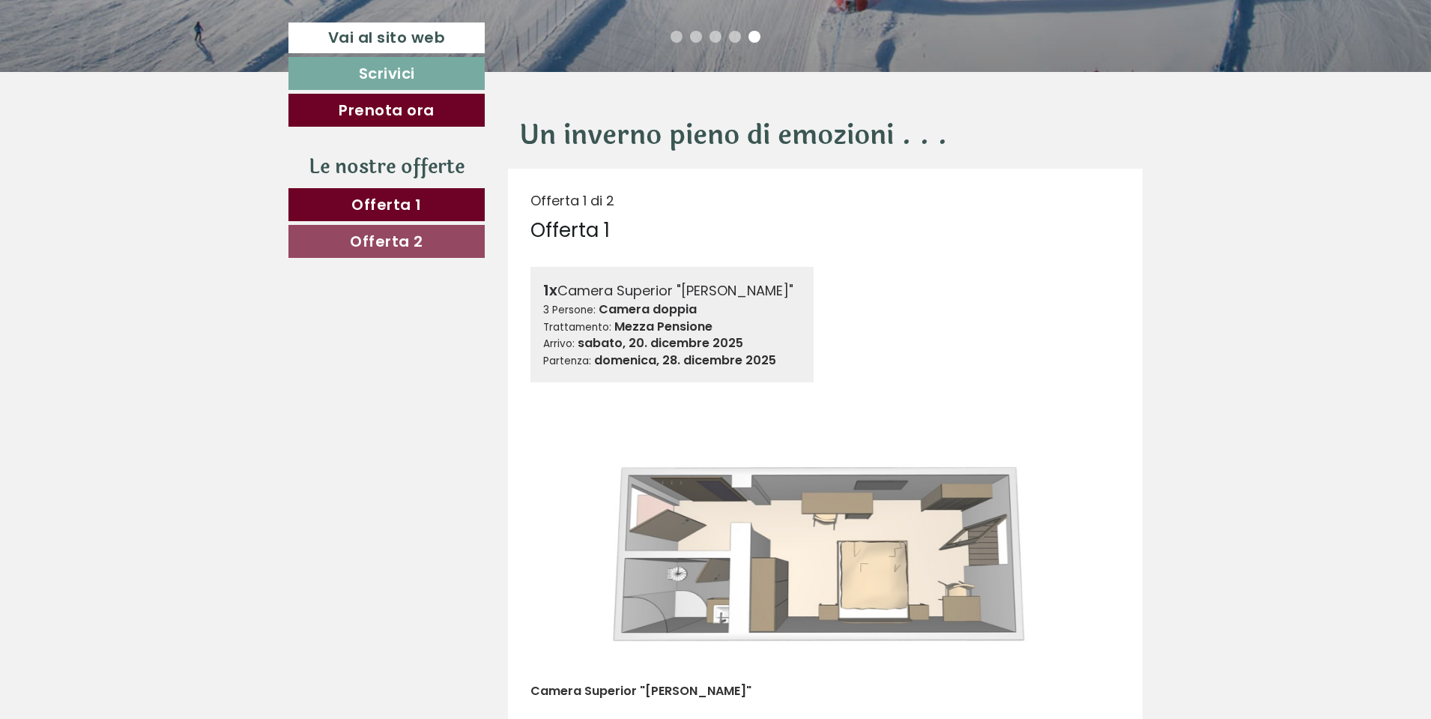
scroll to position [824, 0]
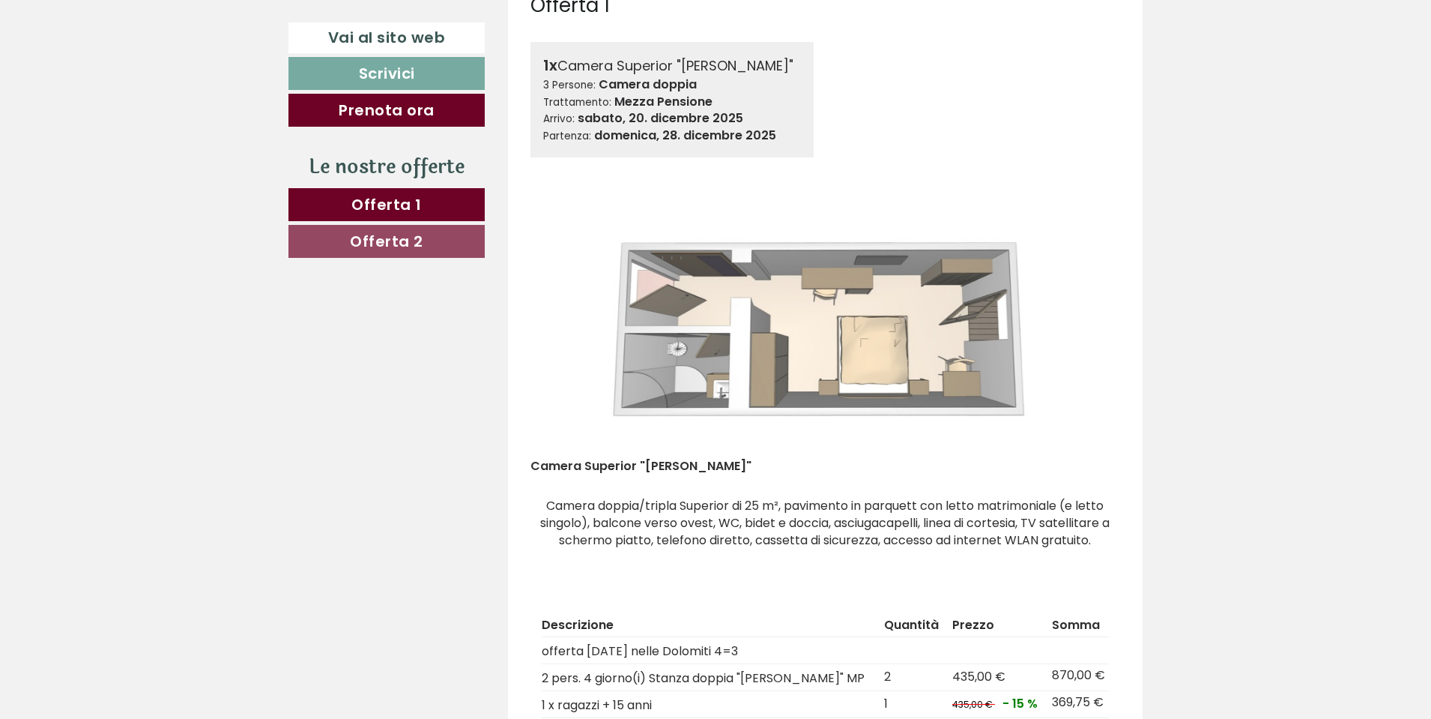
click at [1083, 344] on button "Next" at bounding box center [1086, 327] width 16 height 37
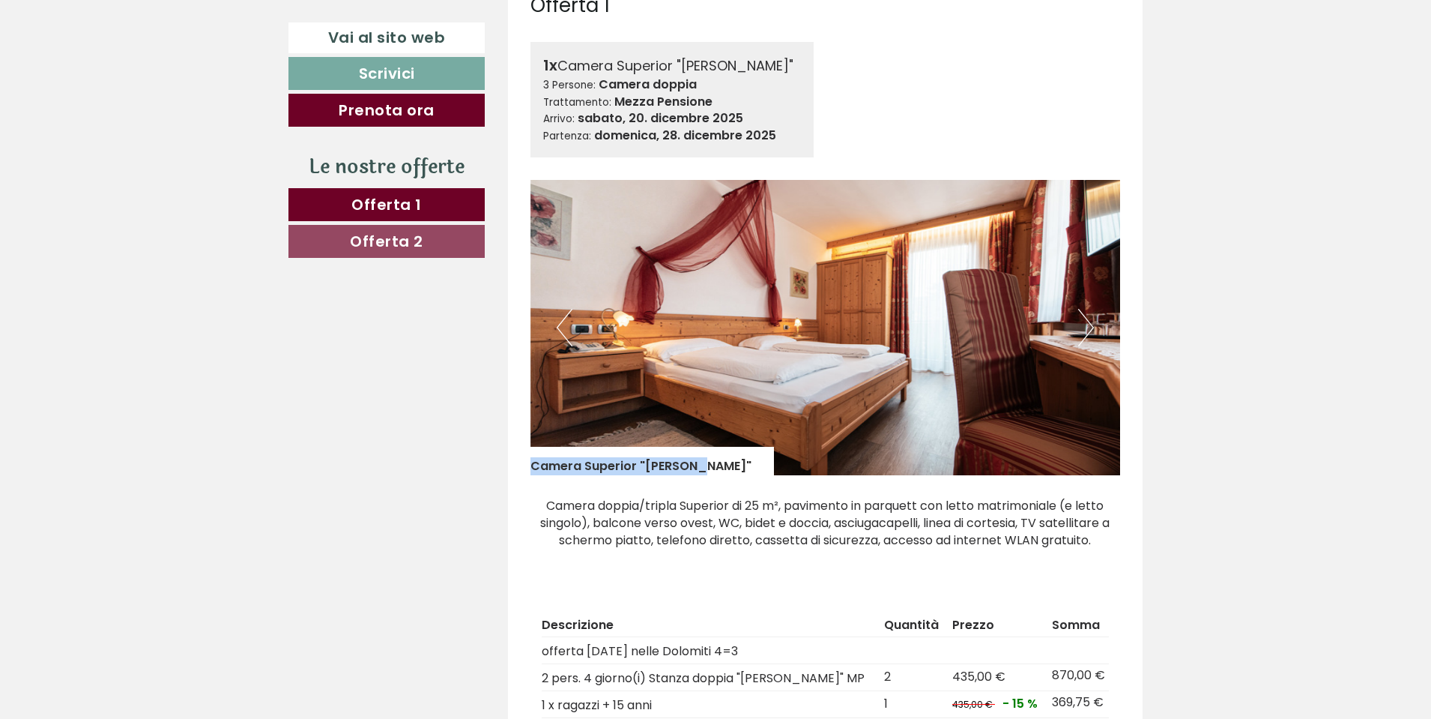
drag, startPoint x: 532, startPoint y: 465, endPoint x: 700, endPoint y: 462, distance: 167.9
click at [700, 462] on div "Camera Superior "[PERSON_NAME]"" at bounding box center [653, 461] width 244 height 28
